Goal: Information Seeking & Learning: Learn about a topic

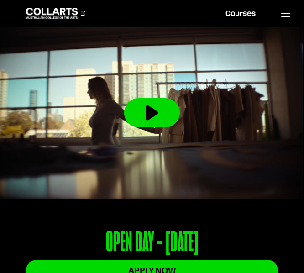
scroll to position [176, 0]
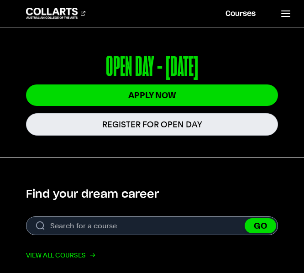
click at [72, 253] on link "View all courses" at bounding box center [60, 255] width 68 height 11
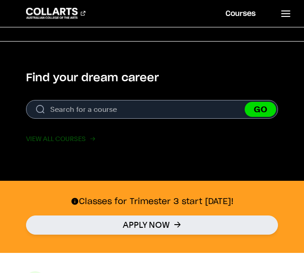
scroll to position [293, 0]
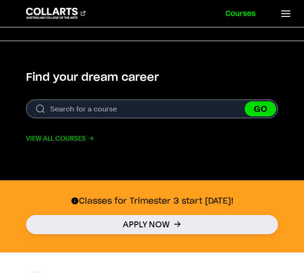
click at [252, 18] on link "Courses" at bounding box center [241, 13] width 52 height 27
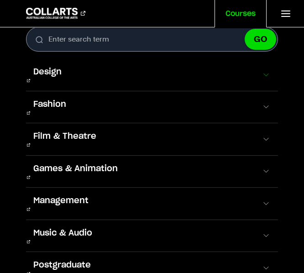
scroll to position [19, 0]
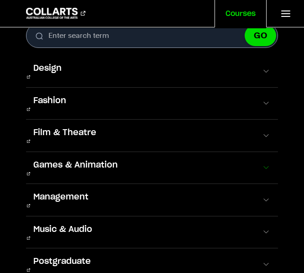
click at [164, 152] on button "Games & Animation" at bounding box center [152, 168] width 253 height 32
click at [266, 163] on span at bounding box center [266, 167] width 9 height 9
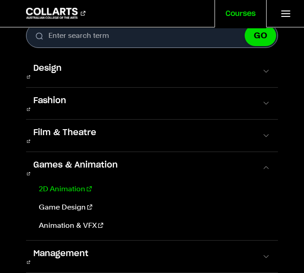
click at [66, 184] on link "2D Animation" at bounding box center [153, 189] width 236 height 11
click at [74, 202] on link "Game Design" at bounding box center [153, 207] width 236 height 11
click at [203, 152] on button "Games & Animation" at bounding box center [152, 168] width 253 height 32
click at [262, 163] on span at bounding box center [266, 167] width 9 height 9
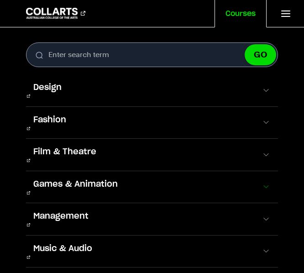
scroll to position [301, 0]
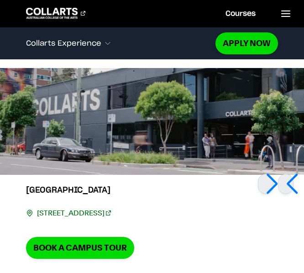
scroll to position [2447, 0]
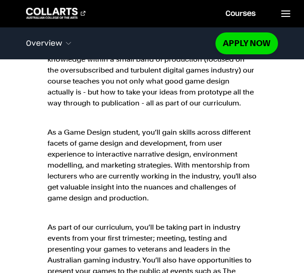
scroll to position [896, 0]
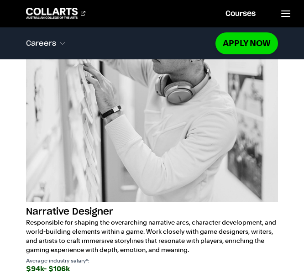
click at [184, 121] on img at bounding box center [152, 95] width 253 height 215
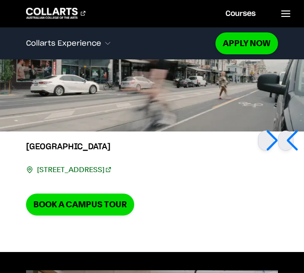
scroll to position [2800, 0]
